Goal: Task Accomplishment & Management: Use online tool/utility

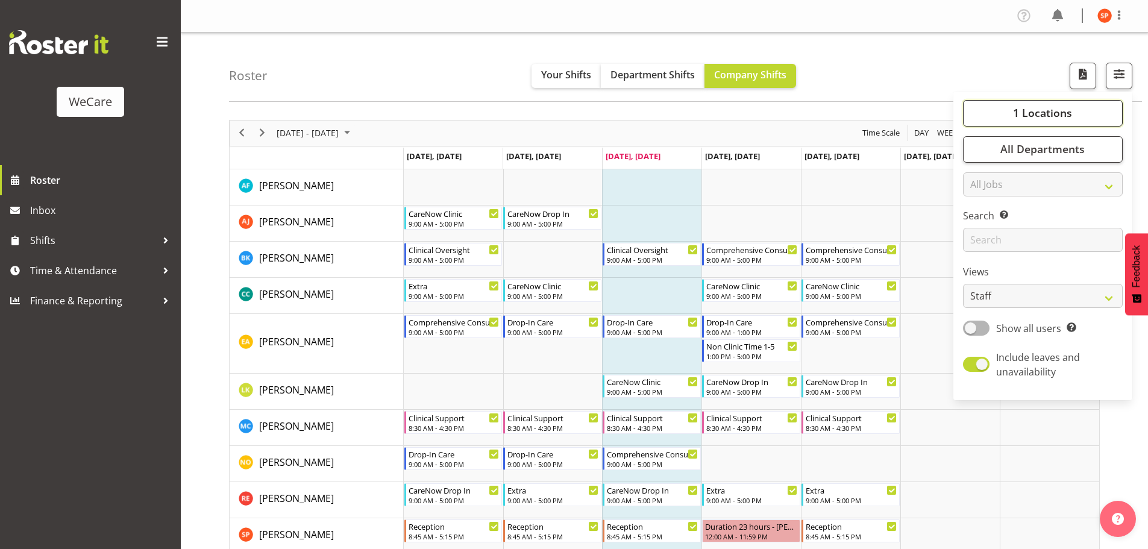
click at [1041, 116] on span "1 Locations" at bounding box center [1042, 112] width 59 height 14
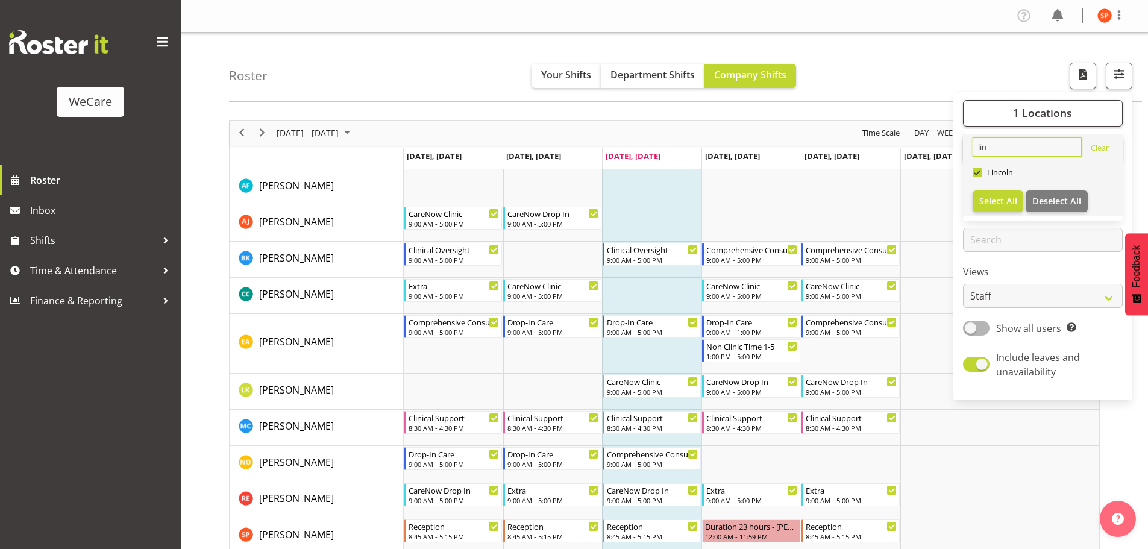
click at [1002, 147] on input "lin" at bounding box center [1026, 146] width 109 height 19
type input "l"
type input "WIG"
click at [975, 171] on span at bounding box center [977, 172] width 10 height 10
click at [975, 171] on input "Wigram" at bounding box center [976, 172] width 8 height 8
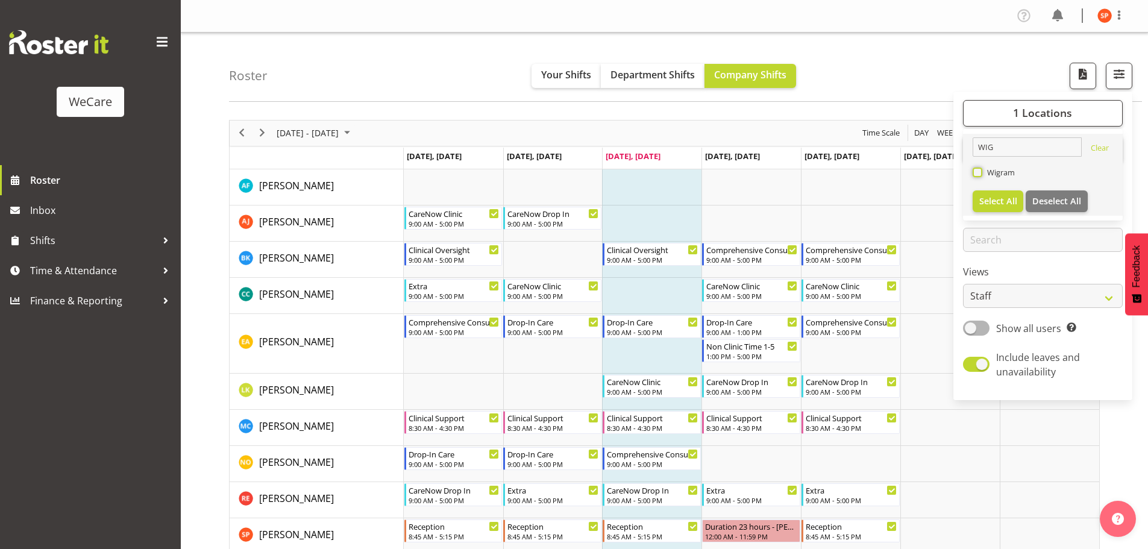
checkbox input "true"
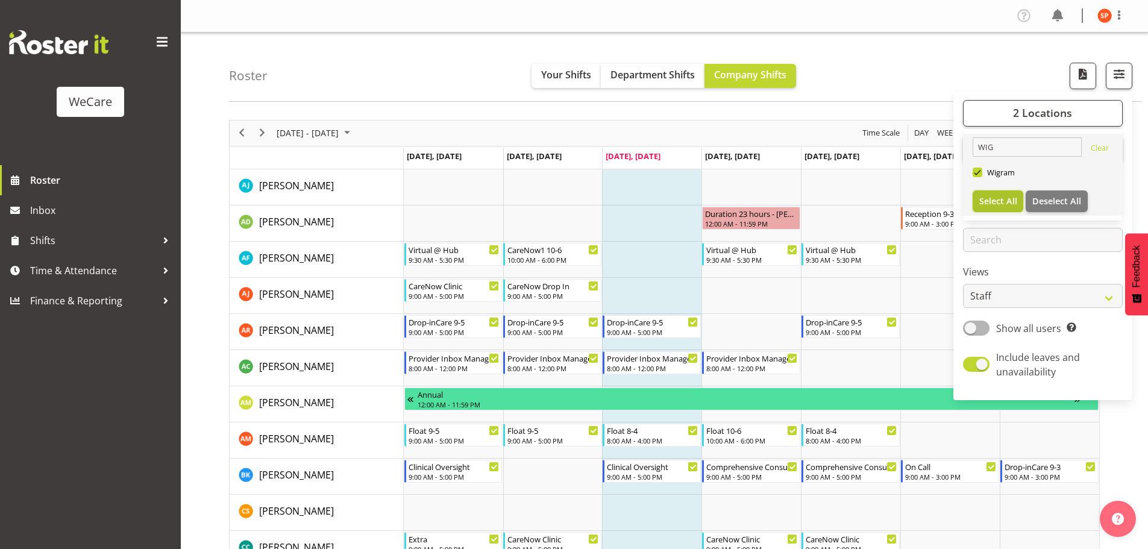
click at [996, 201] on span "Select All" at bounding box center [998, 200] width 38 height 11
